Goal: Navigation & Orientation: Find specific page/section

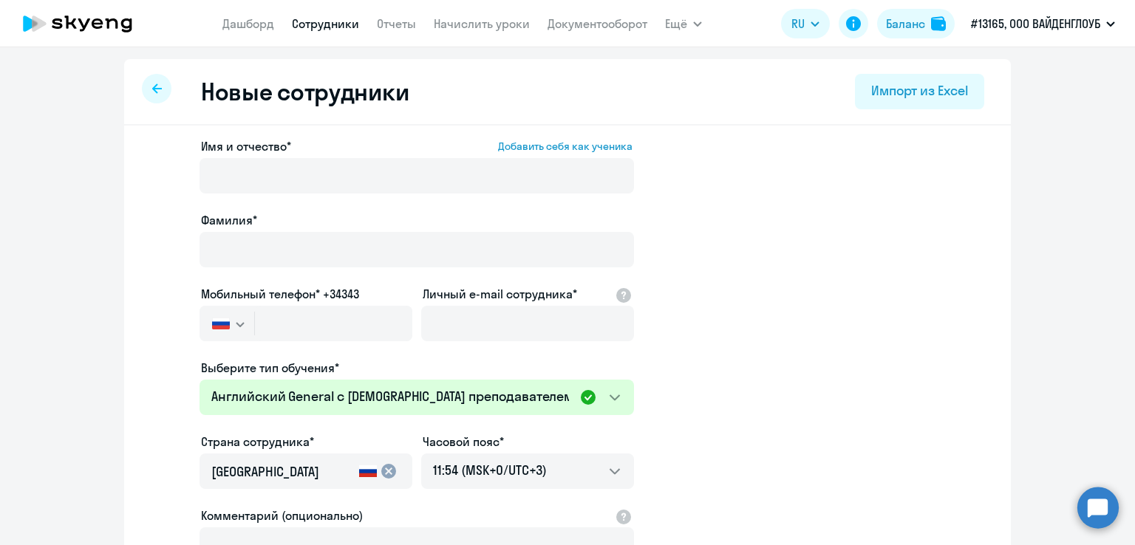
select select "english_adult_not_native_speaker"
select select "3"
click at [265, 24] on link "Дашборд" at bounding box center [248, 23] width 52 height 15
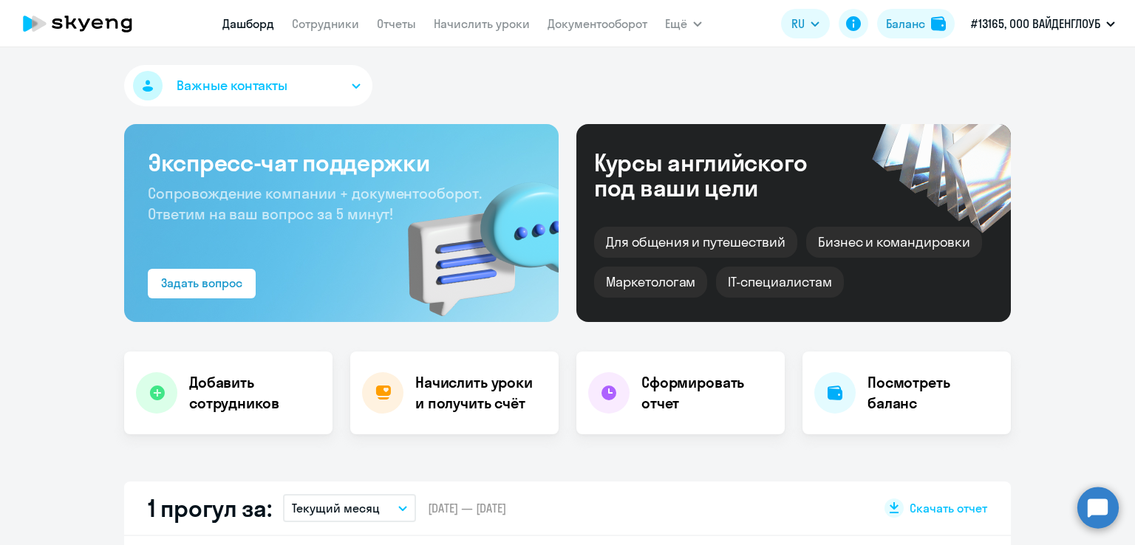
select select "30"
click at [694, 24] on icon "button" at bounding box center [697, 24] width 7 height 4
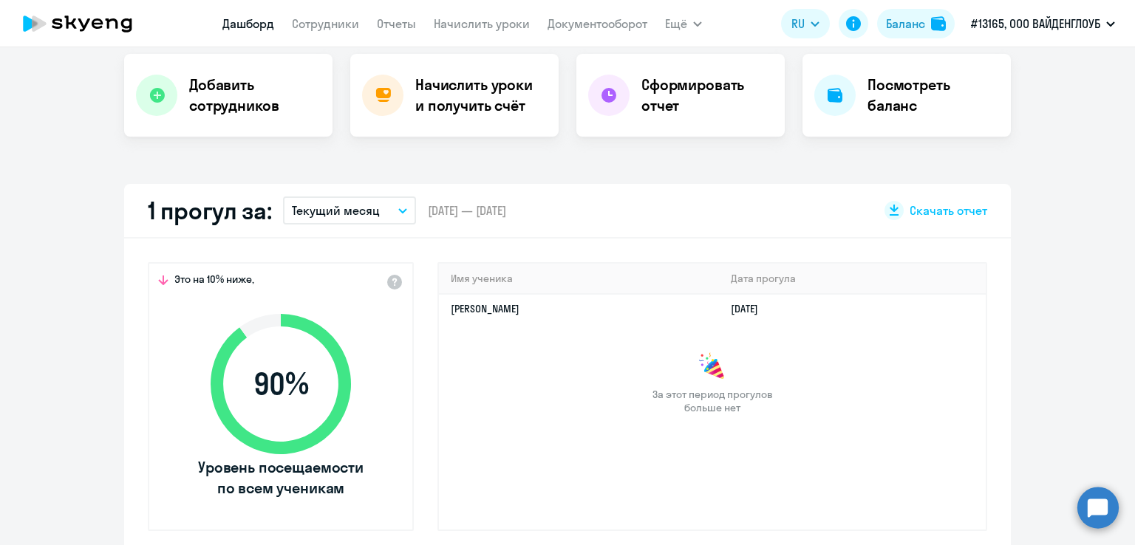
scroll to position [296, 0]
click at [392, 212] on button "Текущий месяц" at bounding box center [349, 212] width 133 height 28
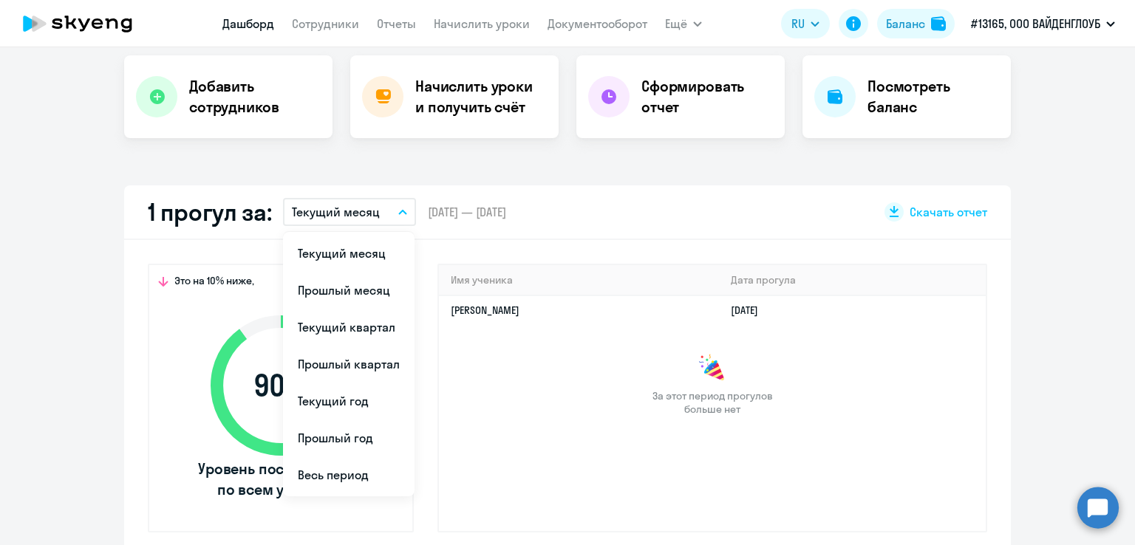
click at [86, 214] on app-truancy-attendance-dashboard "1 прогул за: Текущий месяц Текущий месяц Прошлый месяц Текущий квартал [GEOGRAP…" at bounding box center [567, 370] width 1135 height 371
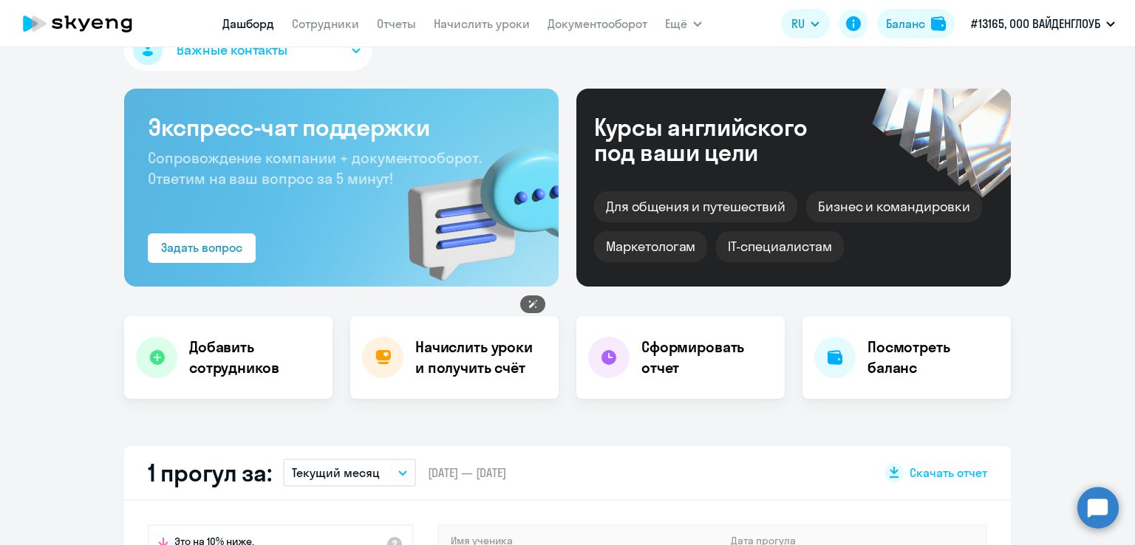
scroll to position [0, 0]
